Goal: Transaction & Acquisition: Purchase product/service

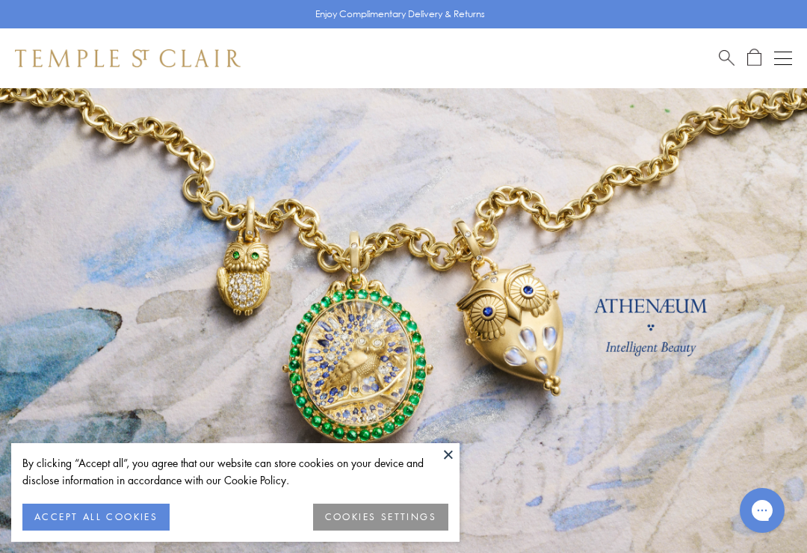
click at [791, 61] on button "Open navigation" at bounding box center [783, 58] width 18 height 18
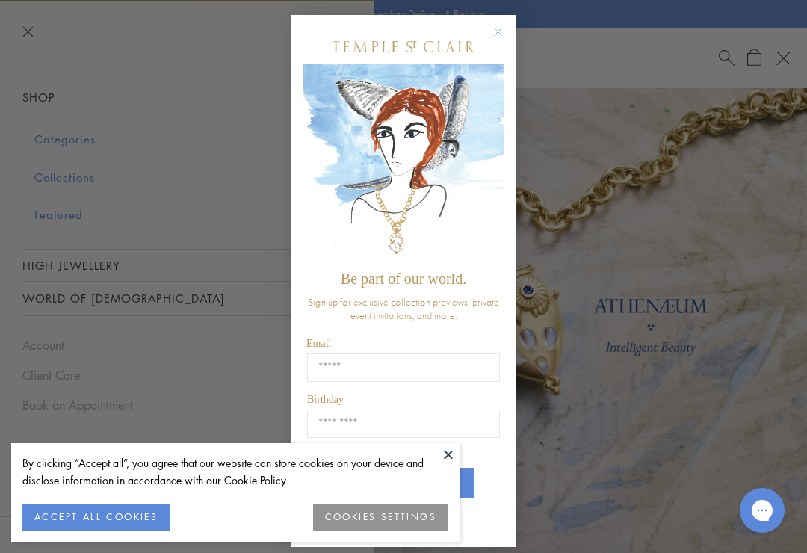
click at [93, 171] on div "Close dialog Be part of our world. Sign up for exclusive collection previews, p…" at bounding box center [403, 276] width 807 height 553
click at [498, 31] on icon "Close dialog" at bounding box center [498, 31] width 7 height 7
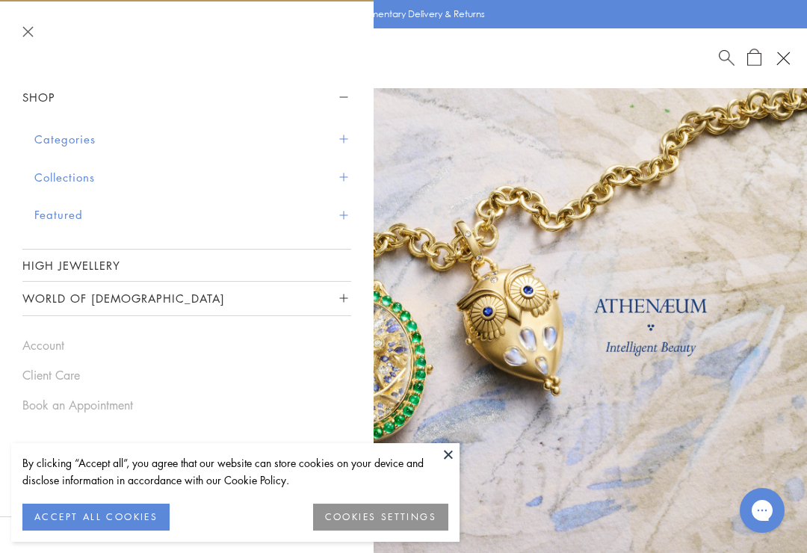
click at [73, 208] on button "Featured" at bounding box center [192, 215] width 317 height 38
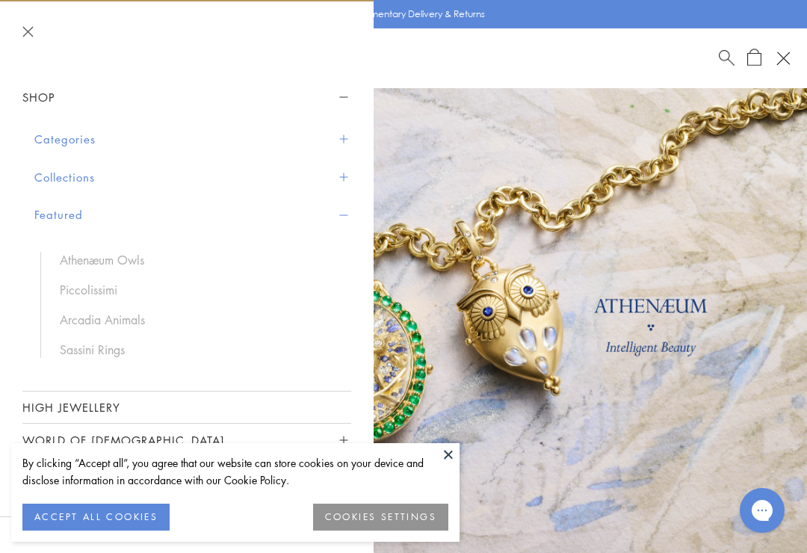
click at [134, 252] on link "Athenæum Owls" at bounding box center [198, 260] width 276 height 16
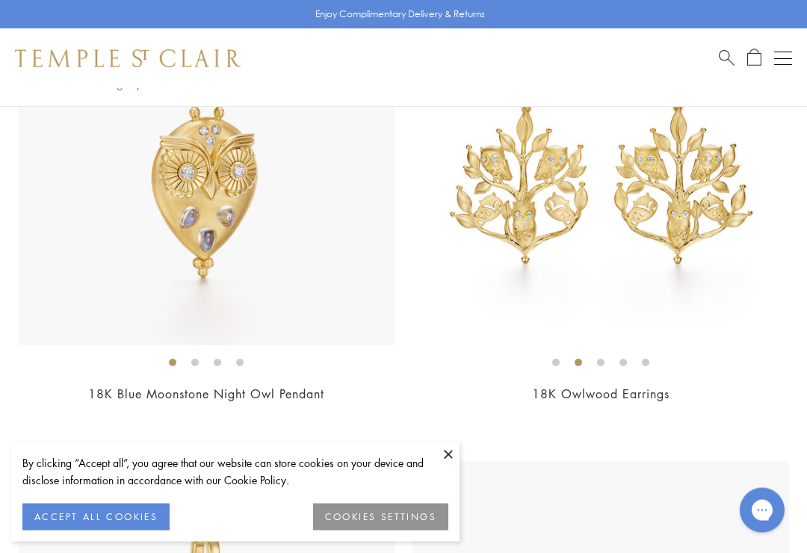
scroll to position [1942, 0]
click at [611, 176] on img at bounding box center [600, 157] width 377 height 377
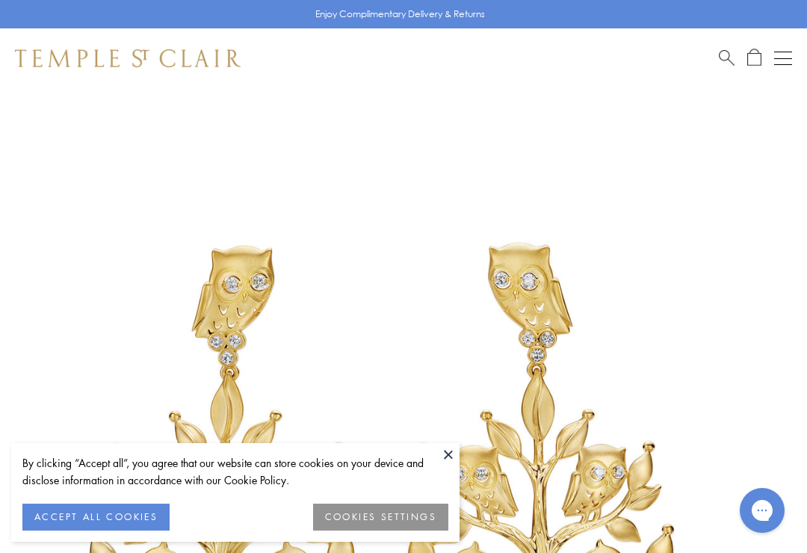
click at [451, 460] on button at bounding box center [448, 454] width 22 height 22
